Goal: Go to known website: Go to known website

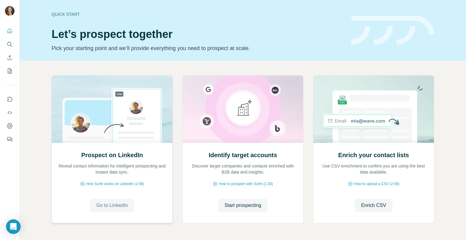
click at [99, 206] on span "Go to LinkedIn" at bounding box center [112, 205] width 32 height 7
click at [109, 208] on span "Go to LinkedIn" at bounding box center [112, 205] width 32 height 7
drag, startPoint x: 117, startPoint y: 208, endPoint x: 102, endPoint y: 205, distance: 15.7
click at [102, 205] on span "Go to LinkedIn" at bounding box center [112, 205] width 32 height 7
